Goal: Check status

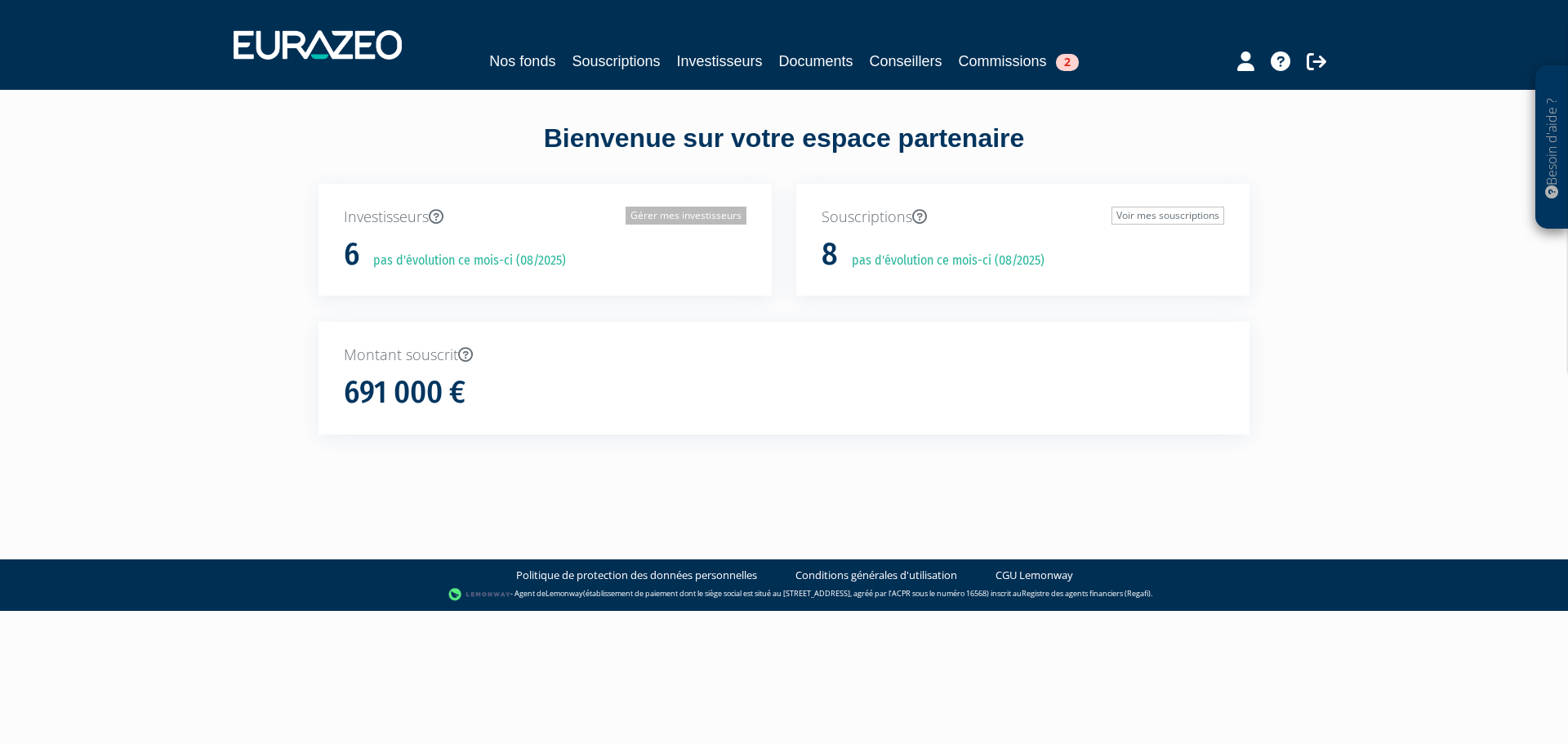
drag, startPoint x: 648, startPoint y: 217, endPoint x: 633, endPoint y: 217, distance: 15.0
click at [648, 217] on link "Gérer mes investisseurs" at bounding box center [686, 216] width 121 height 18
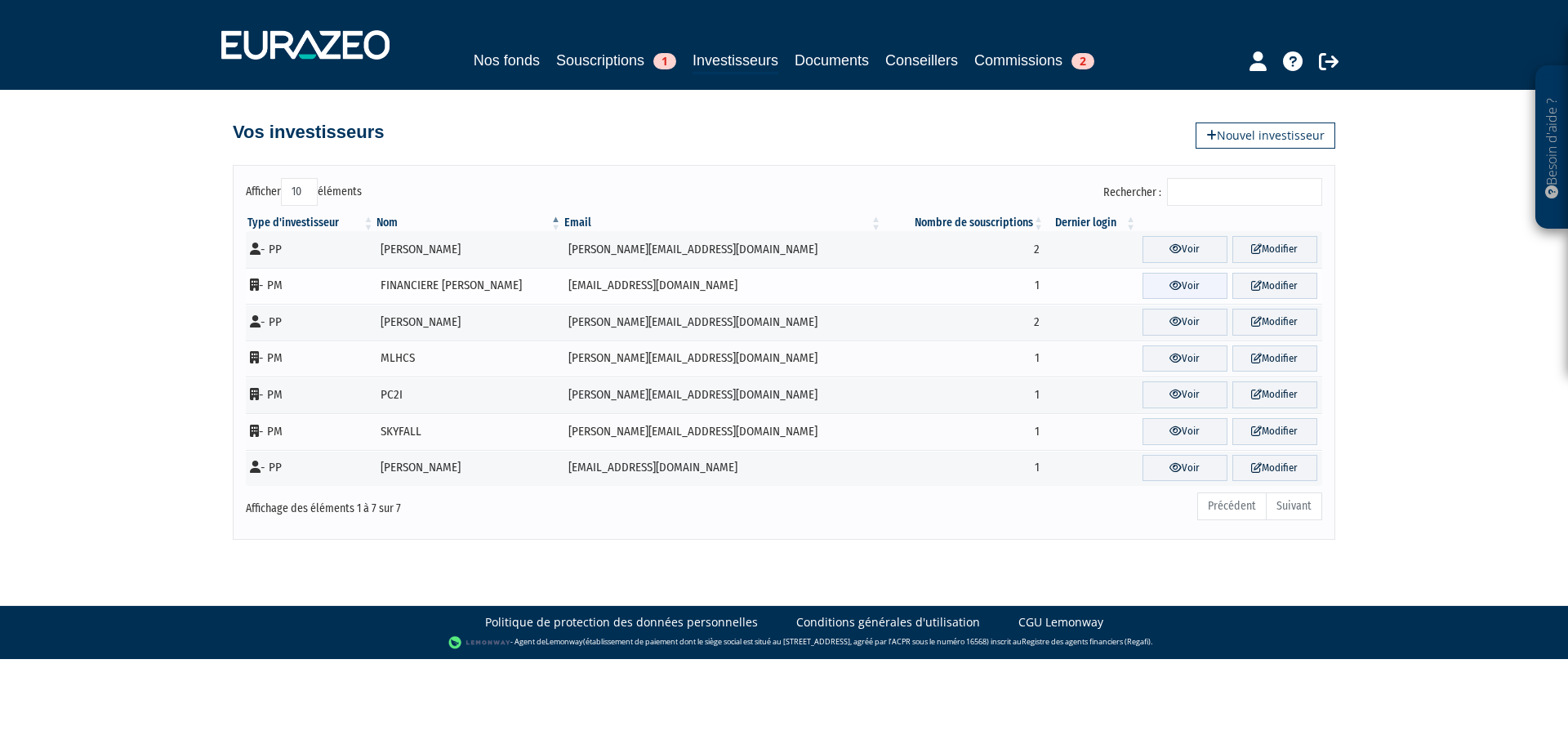
click at [1158, 282] on link "Voir" at bounding box center [1184, 286] width 85 height 27
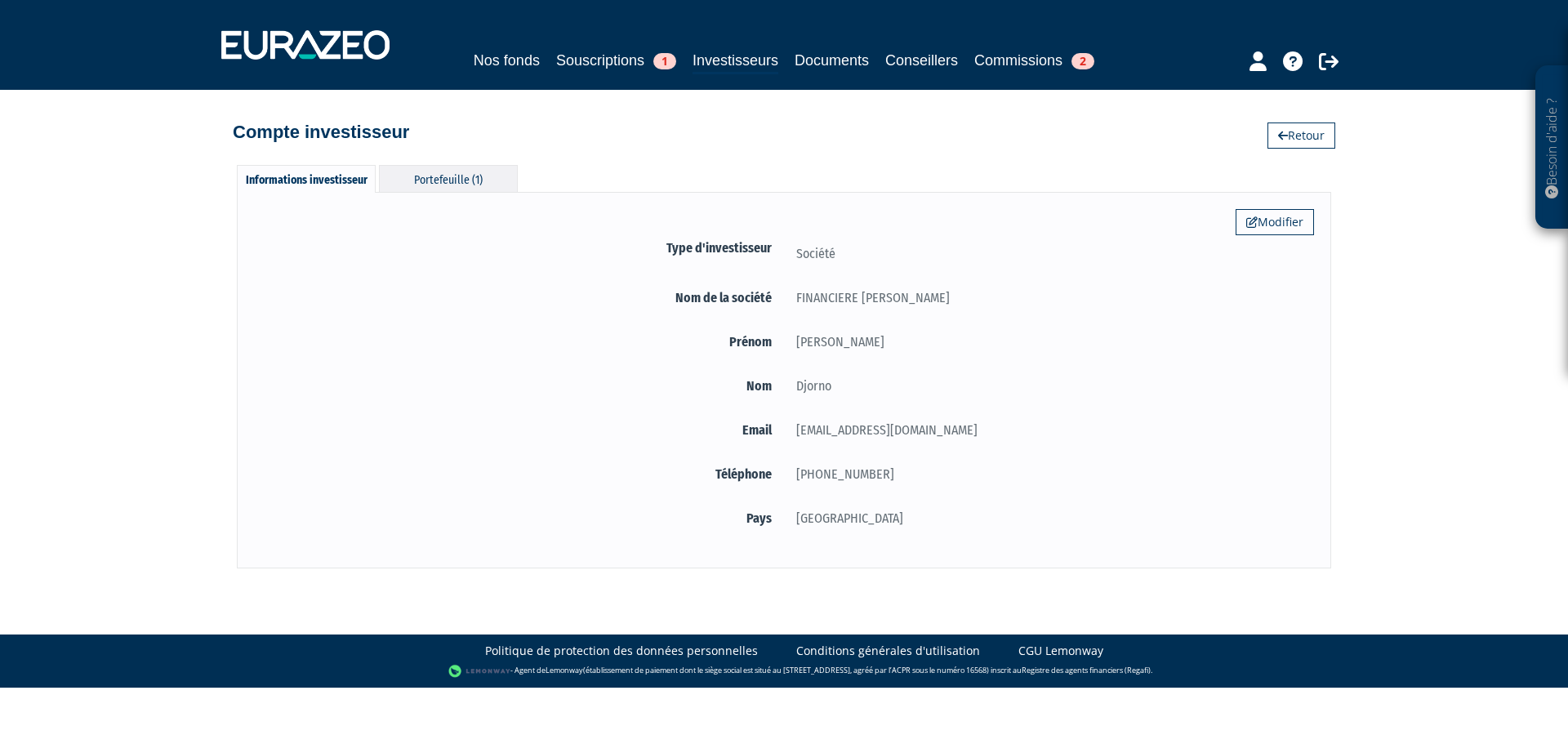
click at [430, 177] on div "Portefeuille (1)" at bounding box center [449, 178] width 139 height 27
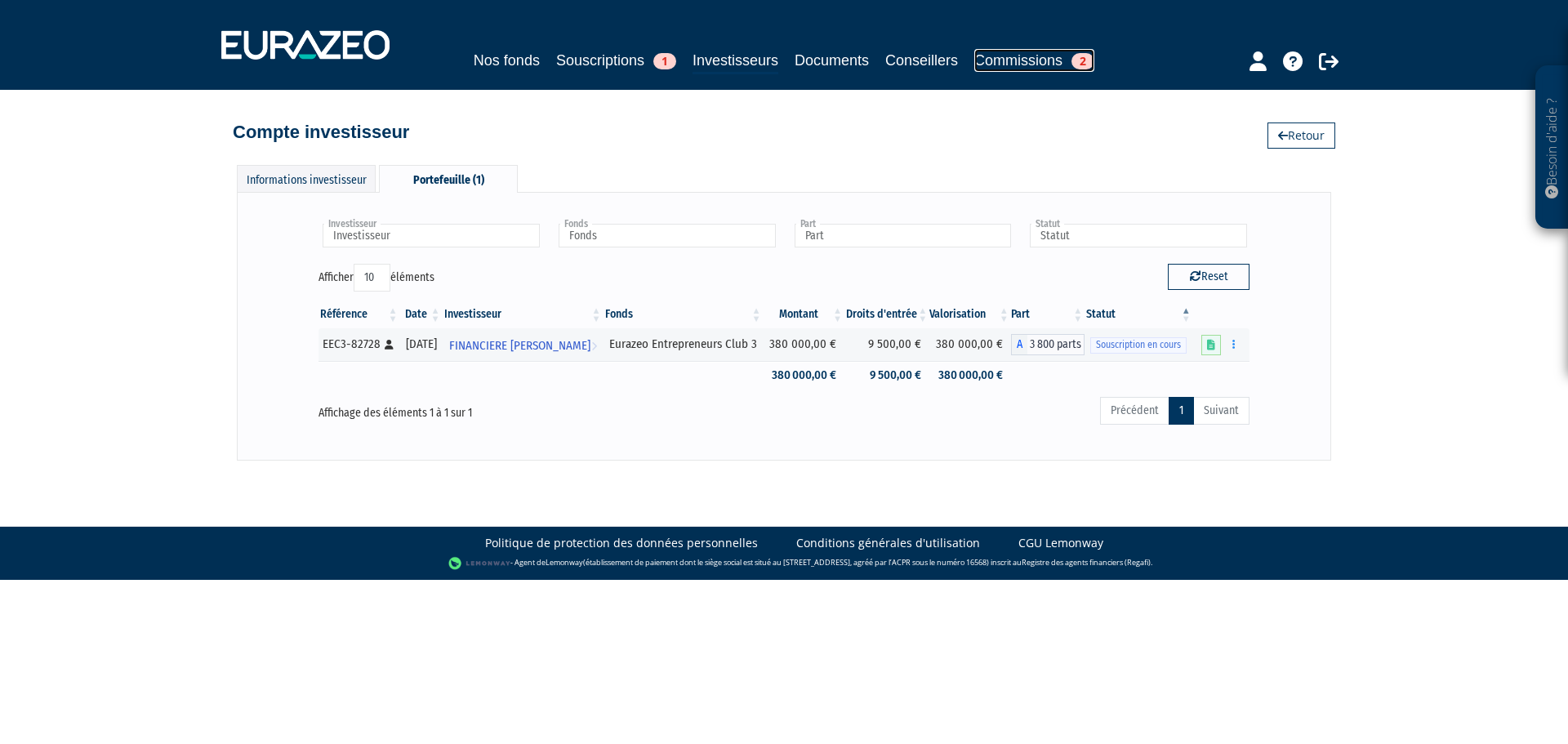
click at [1062, 57] on link "Commissions 2" at bounding box center [1033, 60] width 120 height 23
